Goal: Feedback & Contribution: Contribute content

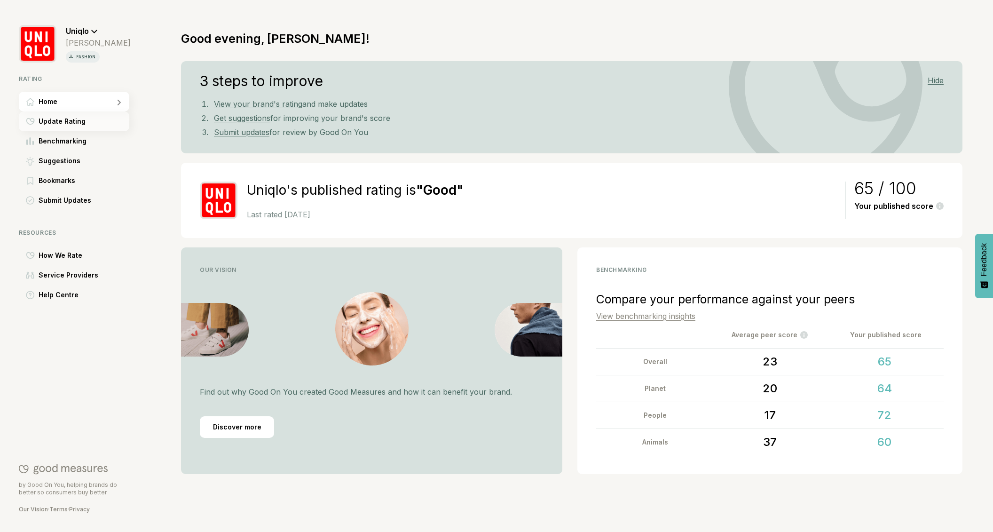
click at [70, 120] on span "Update Rating" at bounding box center [62, 121] width 47 height 11
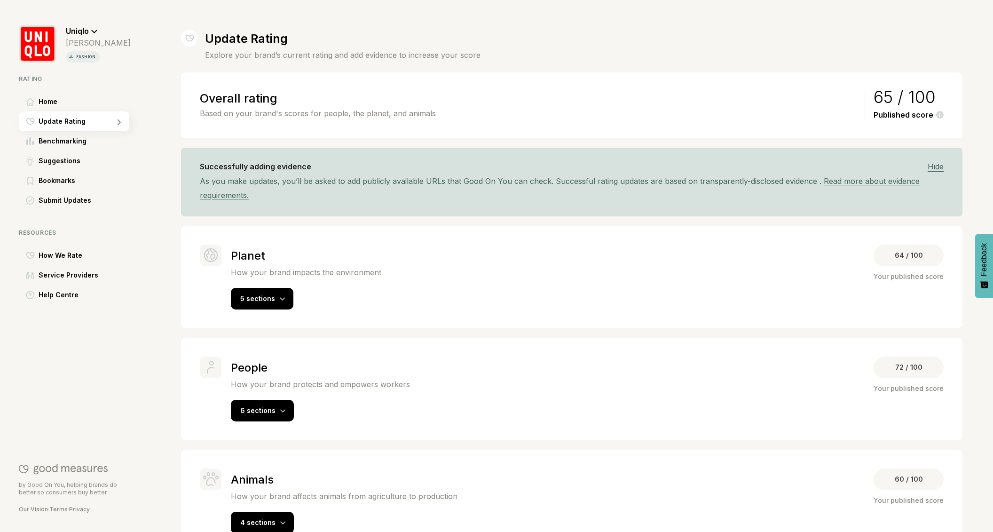
scroll to position [28, 0]
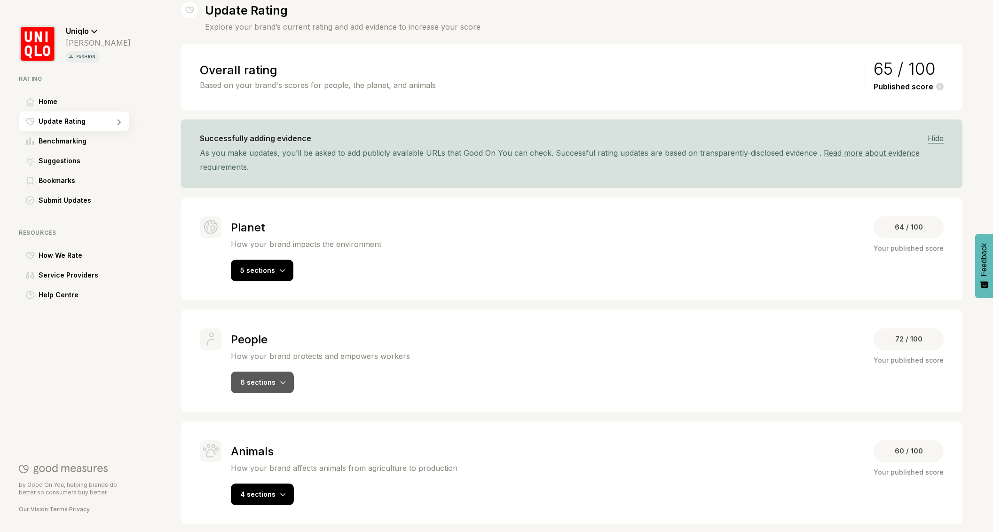
click at [267, 374] on div "6 sections" at bounding box center [262, 383] width 63 height 22
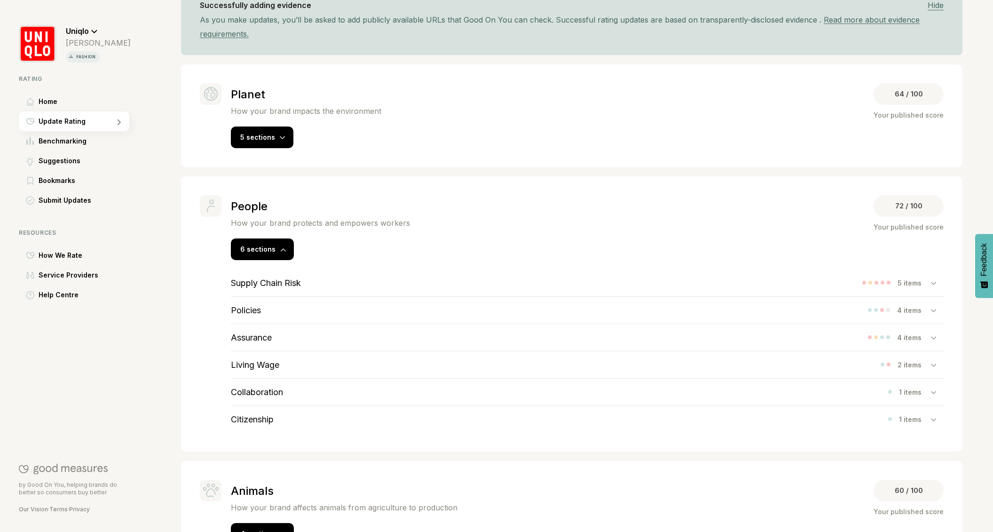
scroll to position [175, 0]
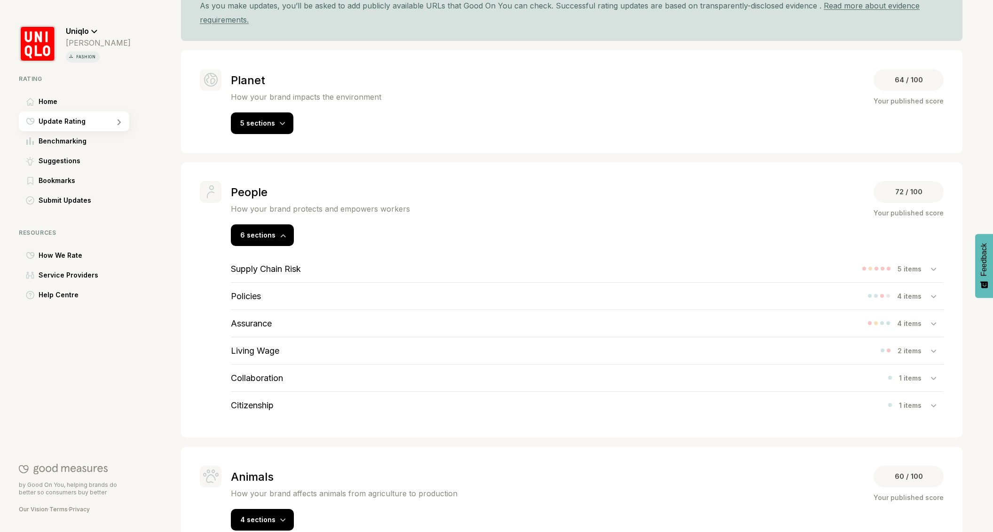
click at [253, 291] on h3 "Policies" at bounding box center [246, 296] width 30 height 10
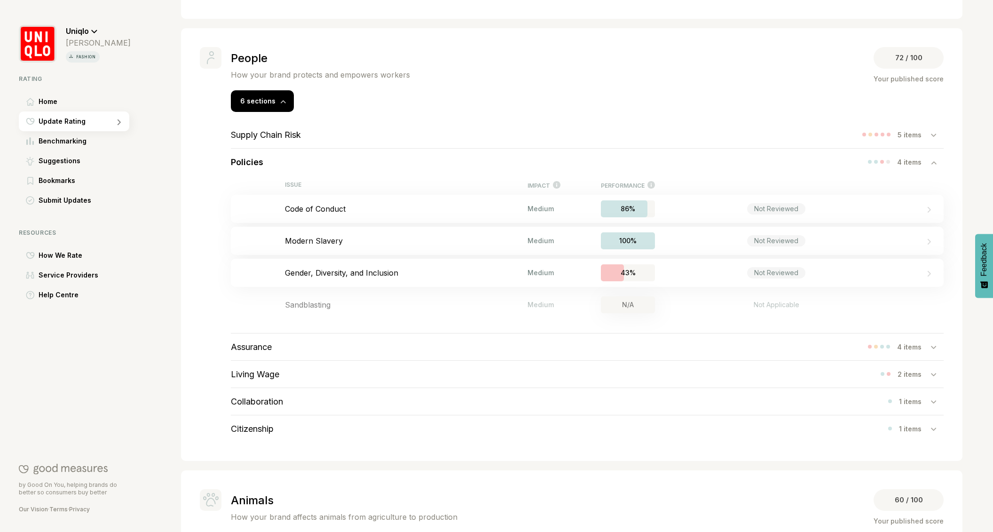
scroll to position [311, 0]
click at [819, 205] on div "Not Reviewed" at bounding box center [776, 207] width 243 height 11
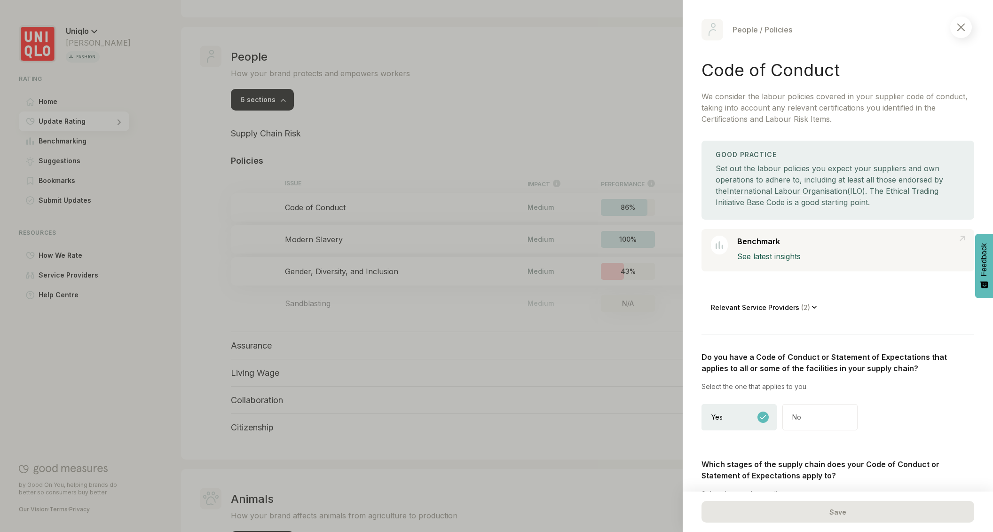
click at [961, 25] on img at bounding box center [962, 28] width 8 height 8
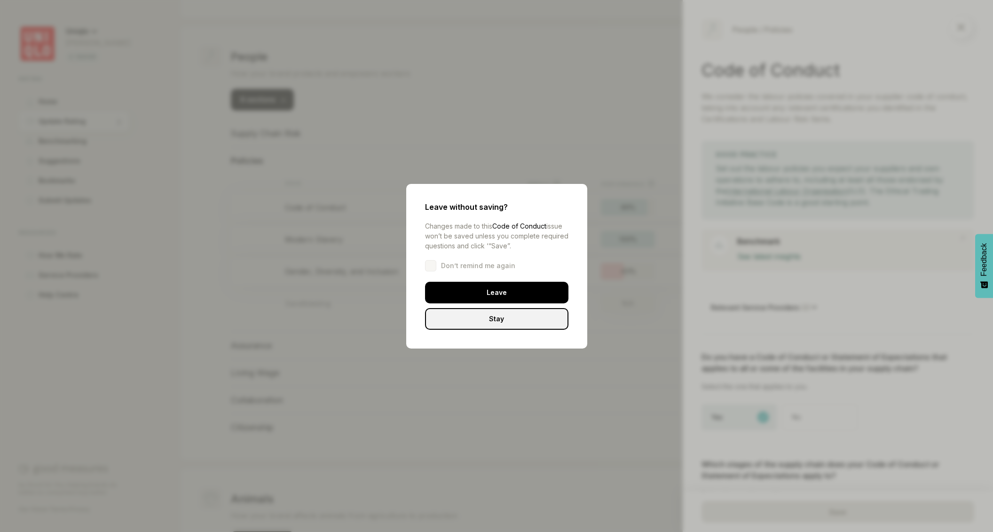
click at [488, 297] on div "Leave" at bounding box center [496, 293] width 143 height 22
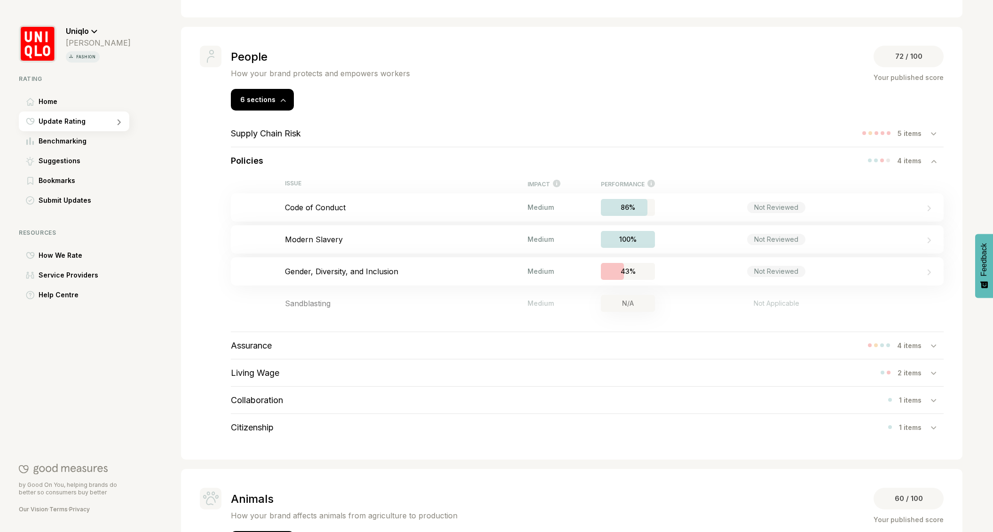
click at [265, 342] on h3 "Assurance" at bounding box center [251, 346] width 41 height 10
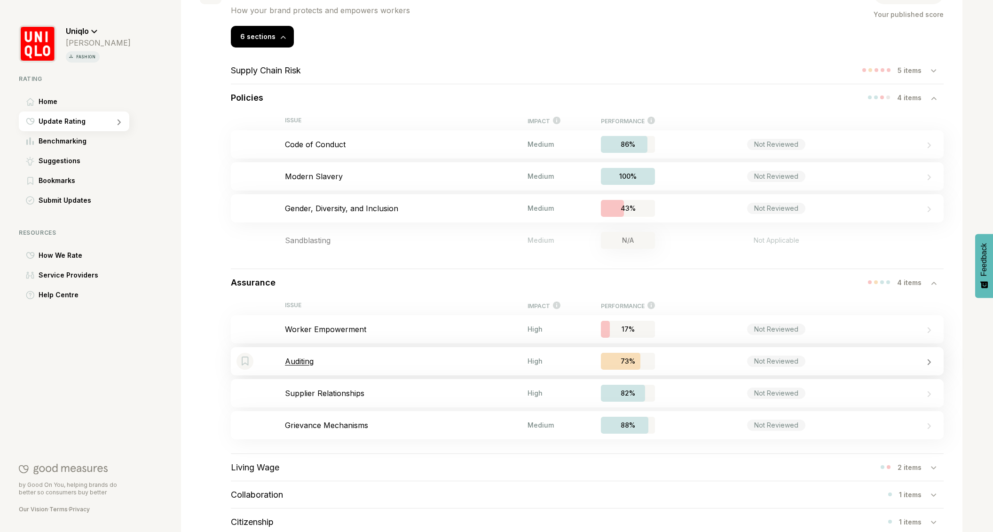
scroll to position [376, 0]
click at [880, 326] on div "Not Reviewed" at bounding box center [776, 327] width 243 height 11
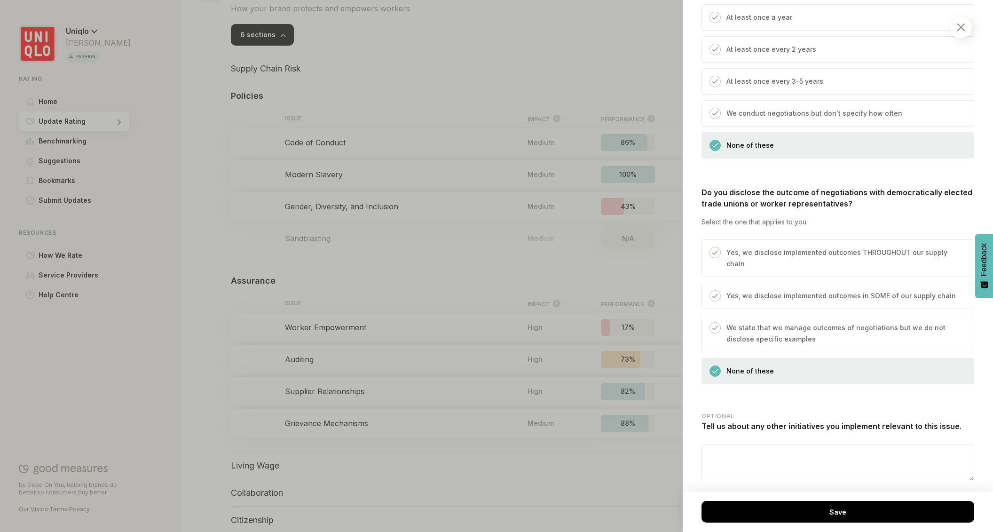
scroll to position [725, 0]
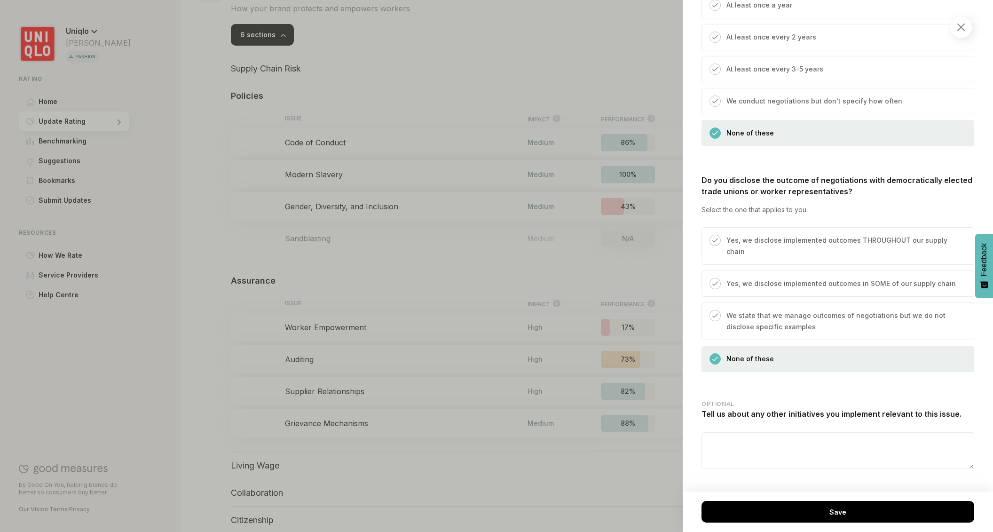
click at [630, 276] on div at bounding box center [496, 266] width 993 height 532
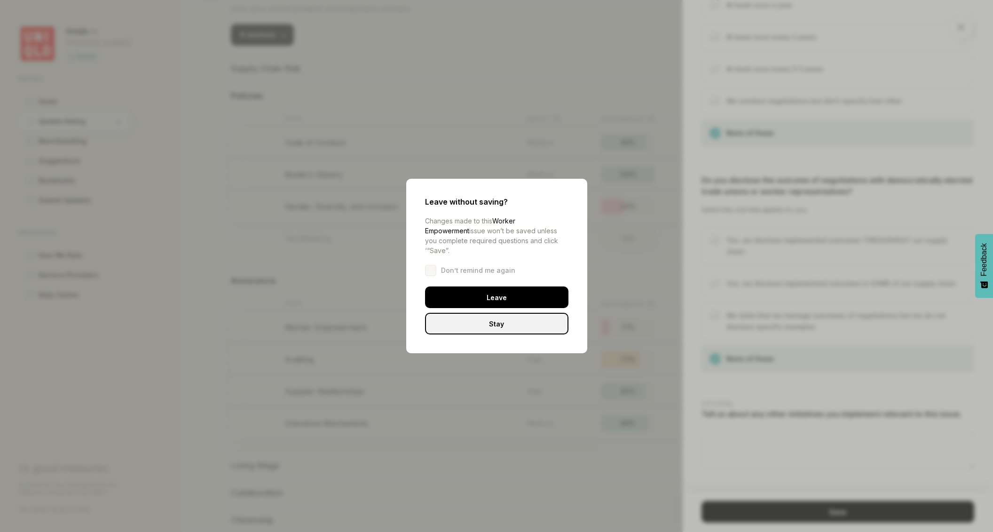
click at [523, 294] on div "Leave" at bounding box center [496, 297] width 143 height 22
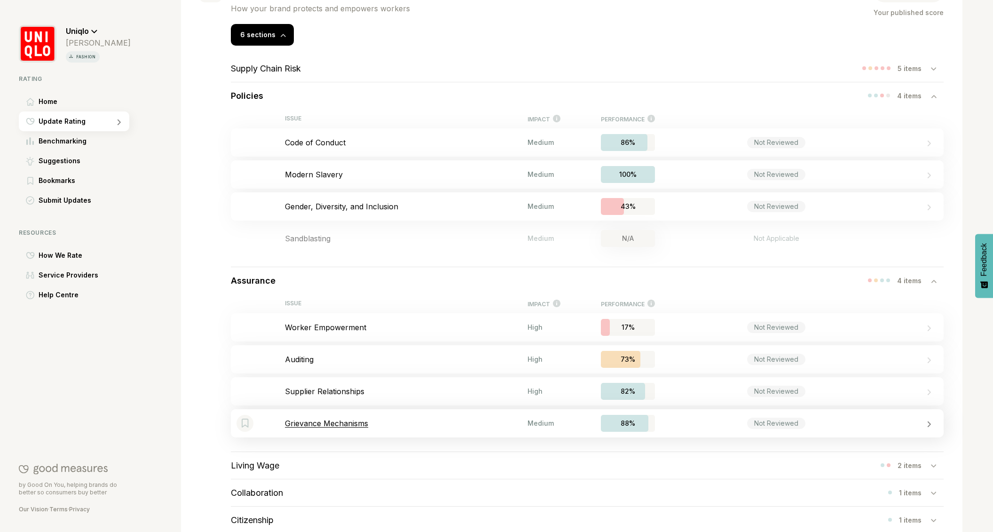
click at [898, 422] on div at bounding box center [915, 423] width 35 height 9
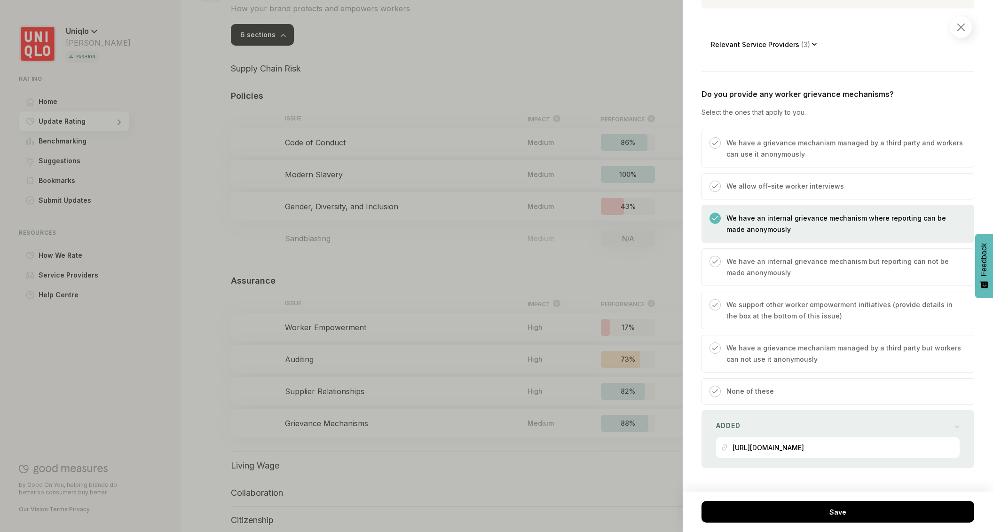
scroll to position [277, 0]
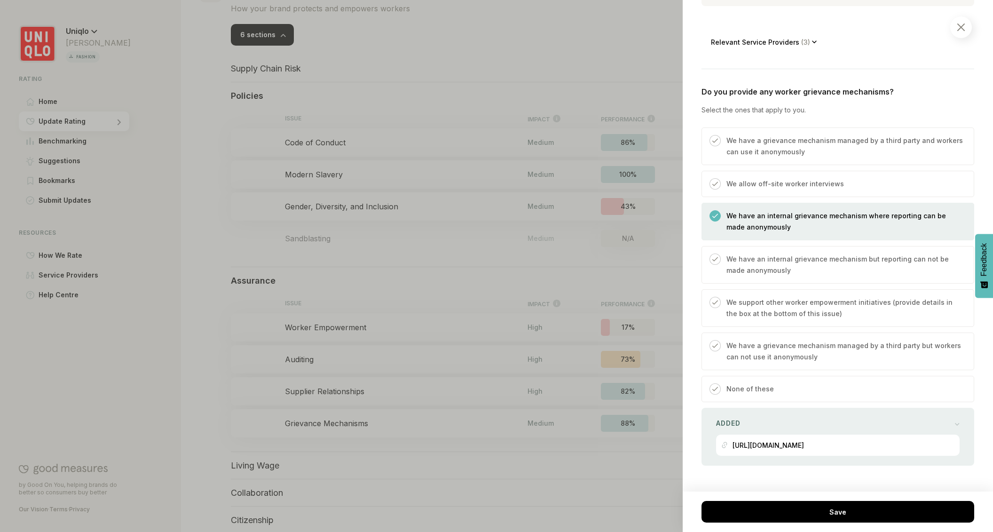
click at [510, 58] on div at bounding box center [496, 266] width 993 height 532
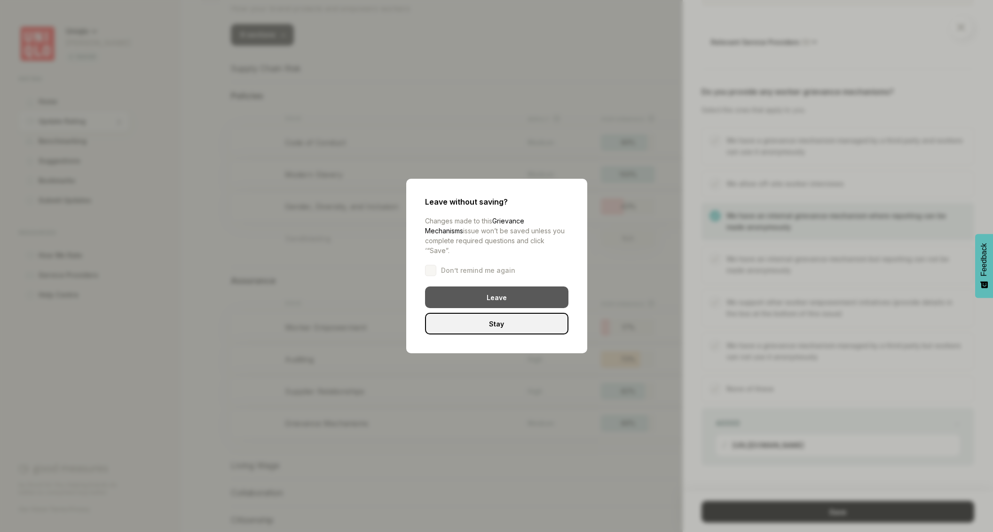
click at [501, 297] on div "Leave" at bounding box center [496, 297] width 143 height 22
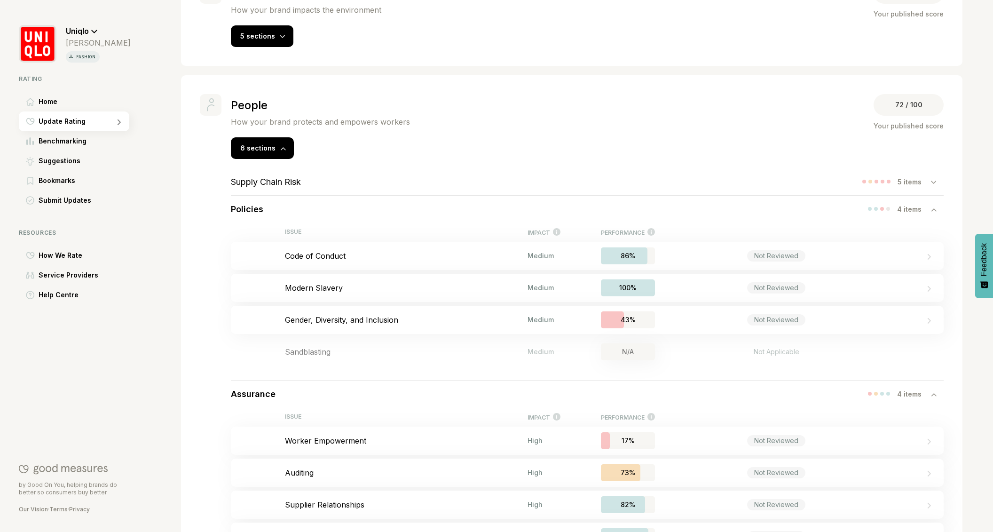
scroll to position [254, 0]
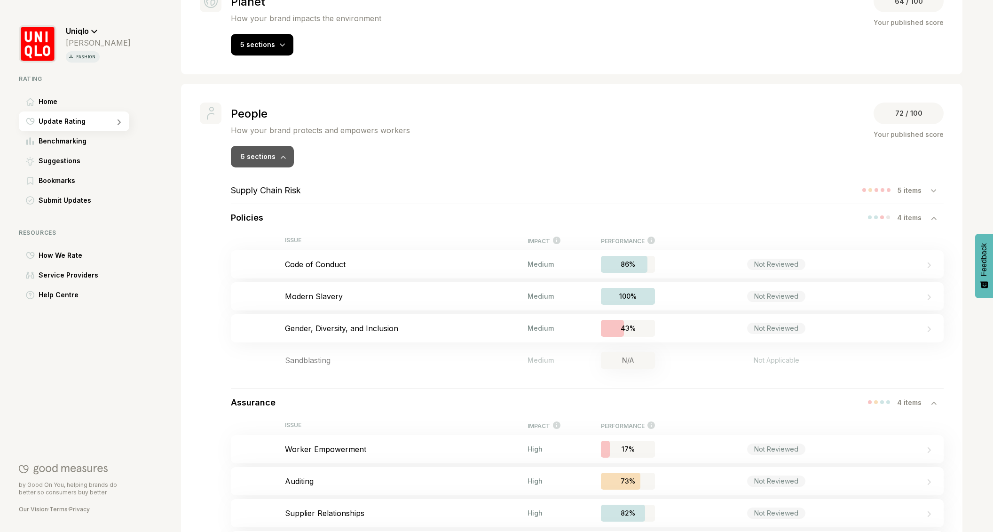
click at [280, 157] on icon at bounding box center [283, 157] width 6 height 4
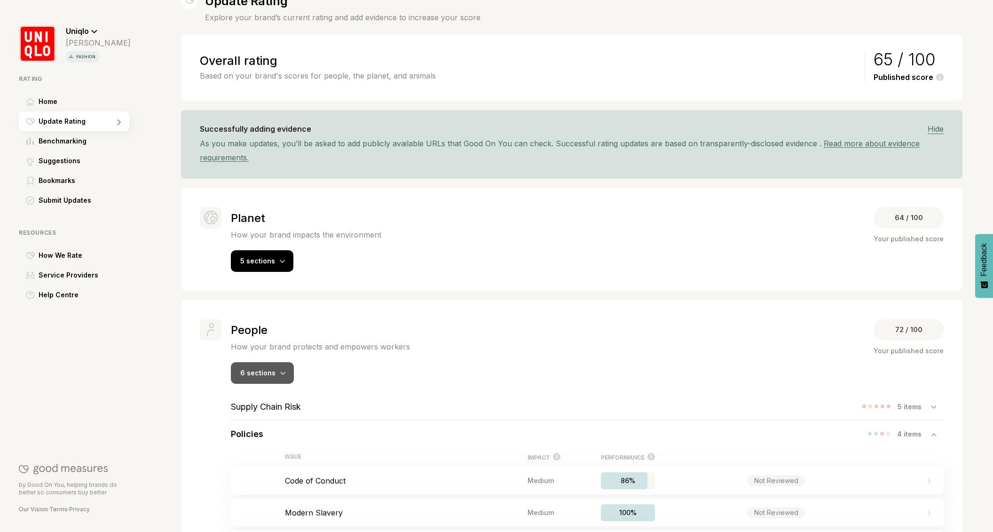
scroll to position [28, 0]
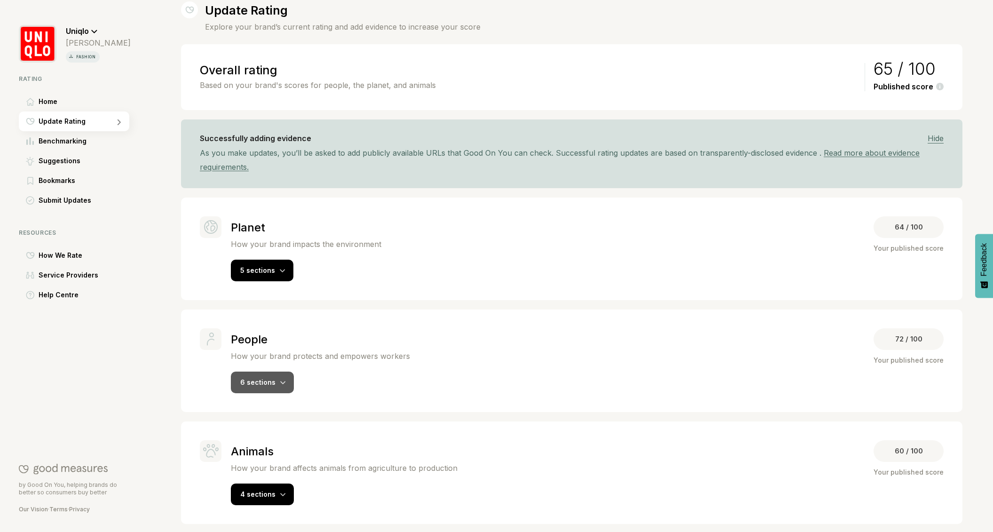
click at [287, 382] on div "6 sections" at bounding box center [262, 383] width 63 height 22
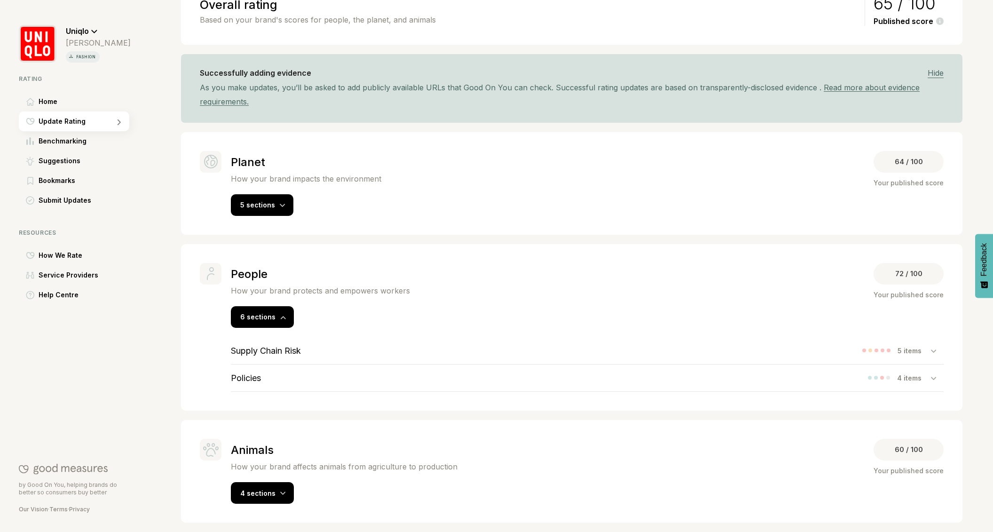
scroll to position [202, 0]
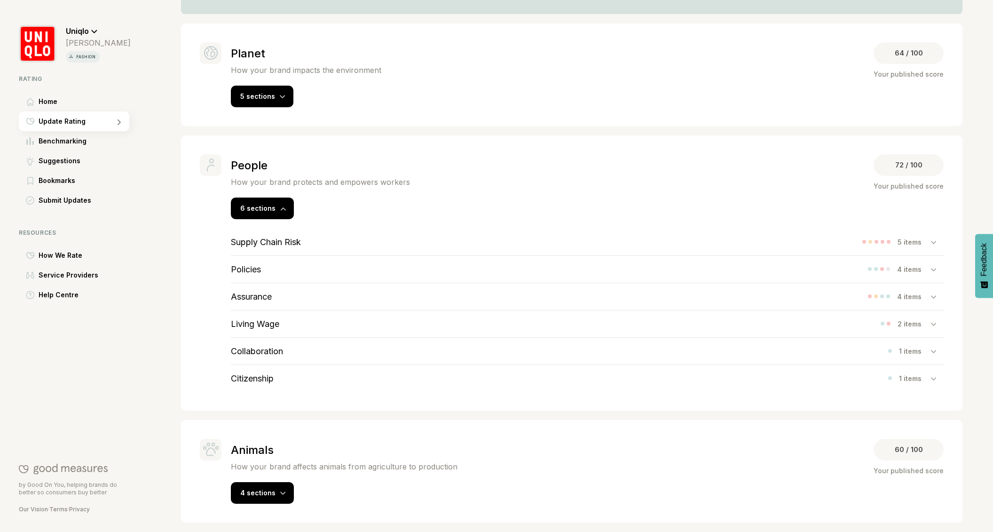
click at [263, 294] on h3 "Assurance" at bounding box center [251, 297] width 41 height 10
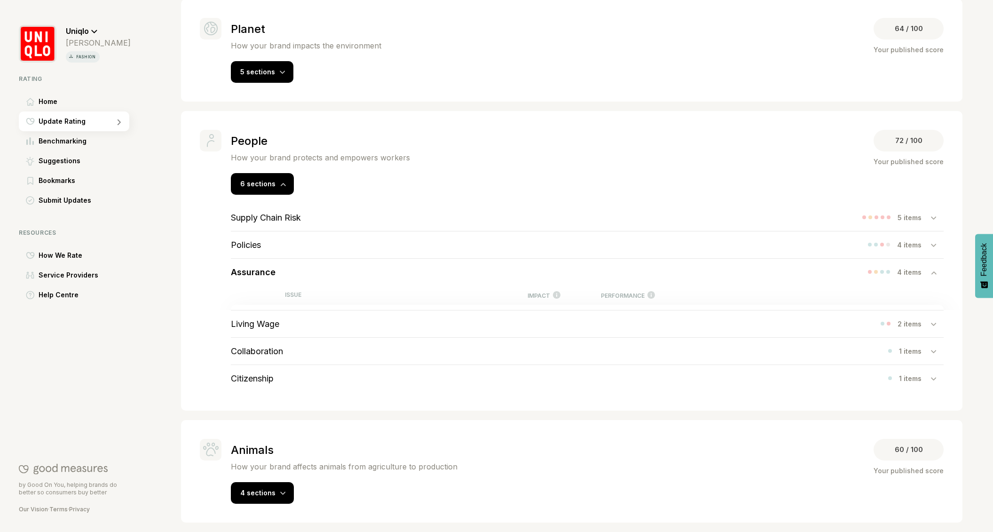
scroll to position [254, 0]
